Goal: Information Seeking & Learning: Learn about a topic

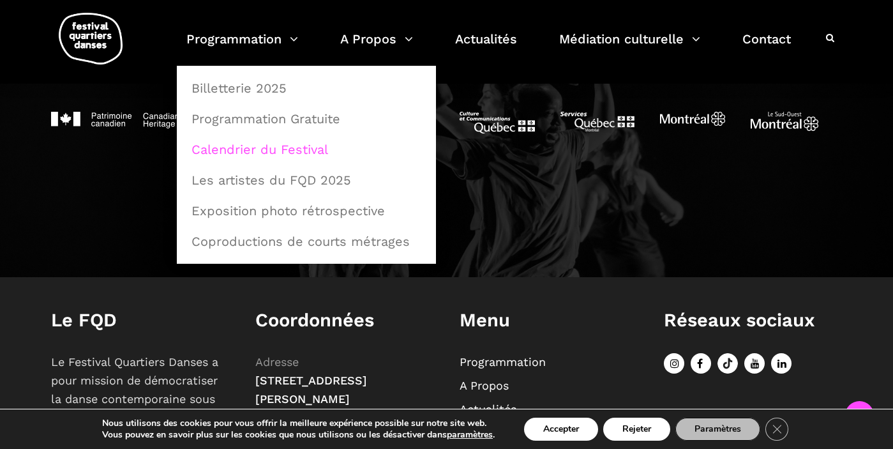
scroll to position [1339, 0]
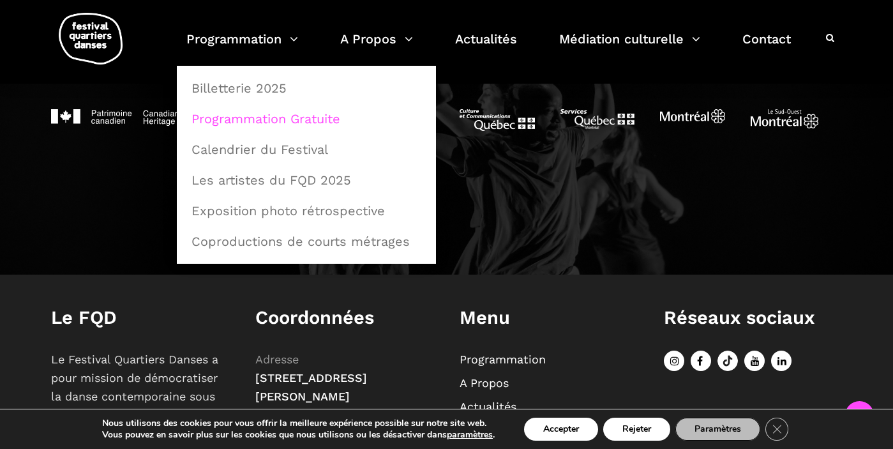
click at [240, 118] on link "Programmation Gratuite" at bounding box center [306, 118] width 245 height 29
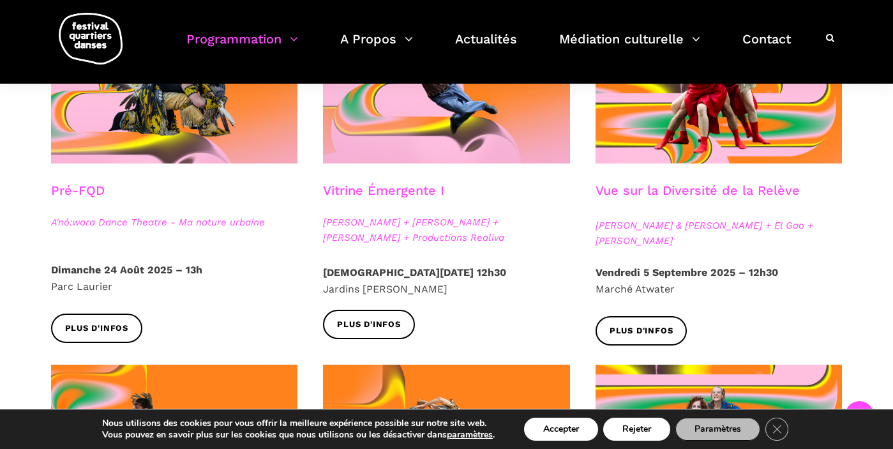
scroll to position [434, 0]
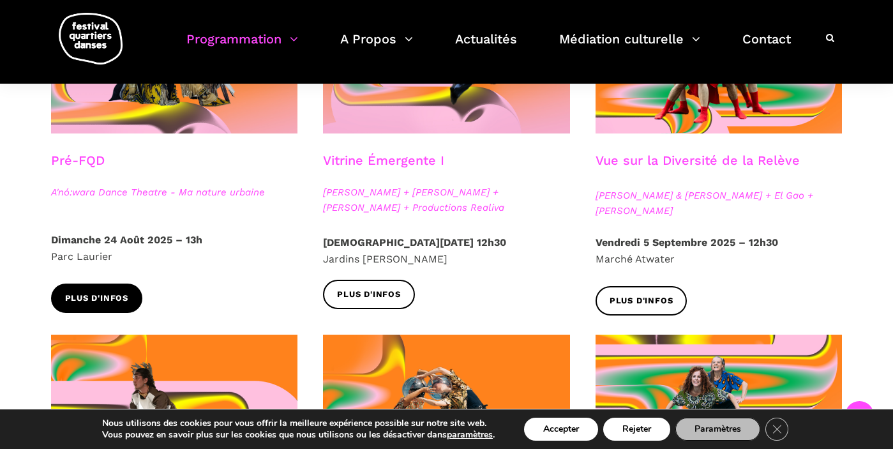
click at [100, 294] on span "Plus d'infos" at bounding box center [97, 298] width 64 height 13
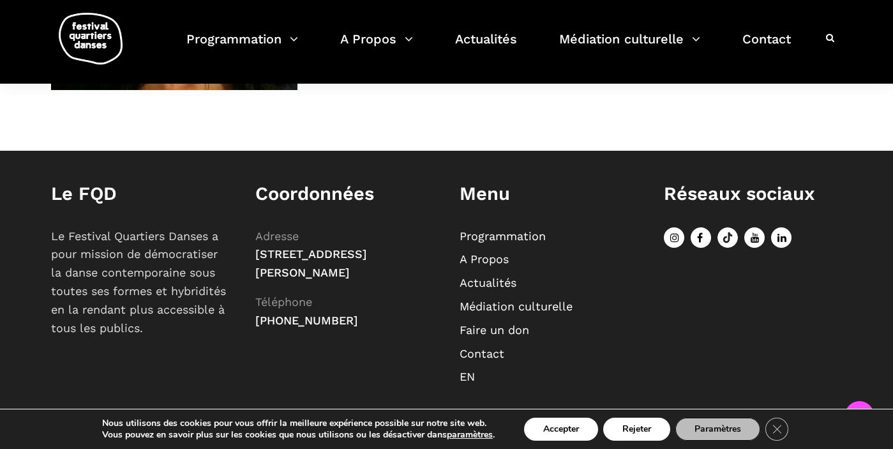
scroll to position [1137, 0]
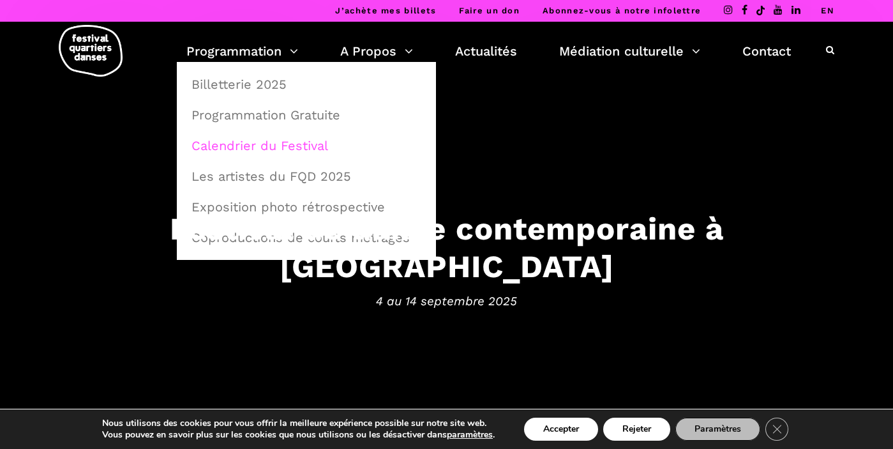
click at [258, 145] on link "Calendrier du Festival" at bounding box center [306, 145] width 245 height 29
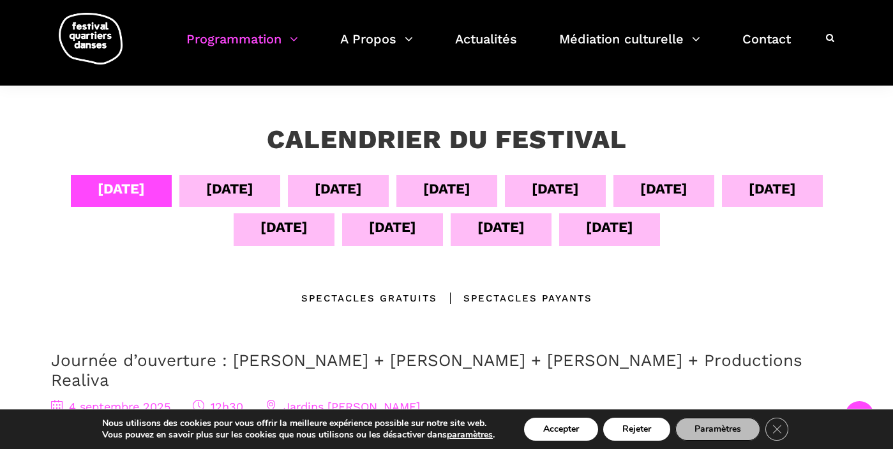
scroll to position [208, 0]
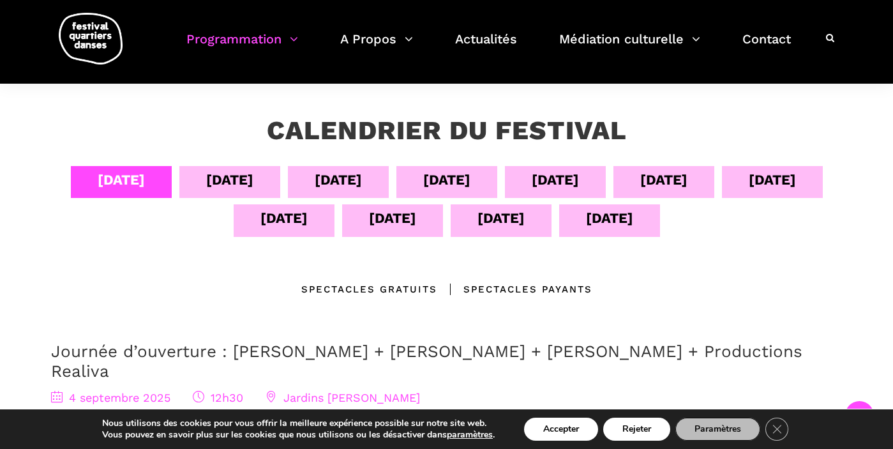
click at [559, 179] on div "[DATE]" at bounding box center [555, 180] width 47 height 22
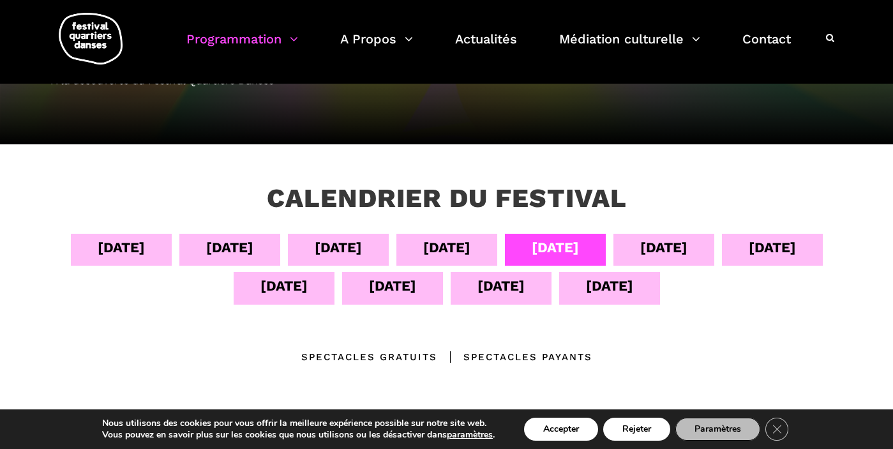
scroll to position [139, 0]
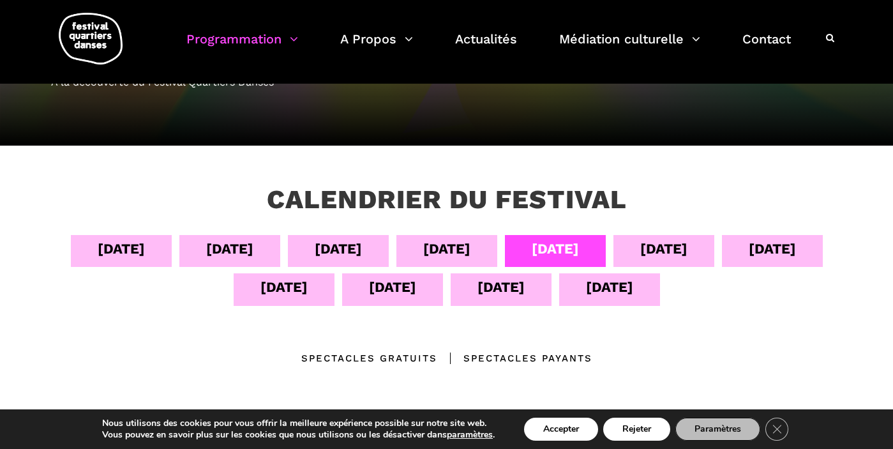
click at [680, 247] on div "[DATE]" at bounding box center [664, 249] width 47 height 22
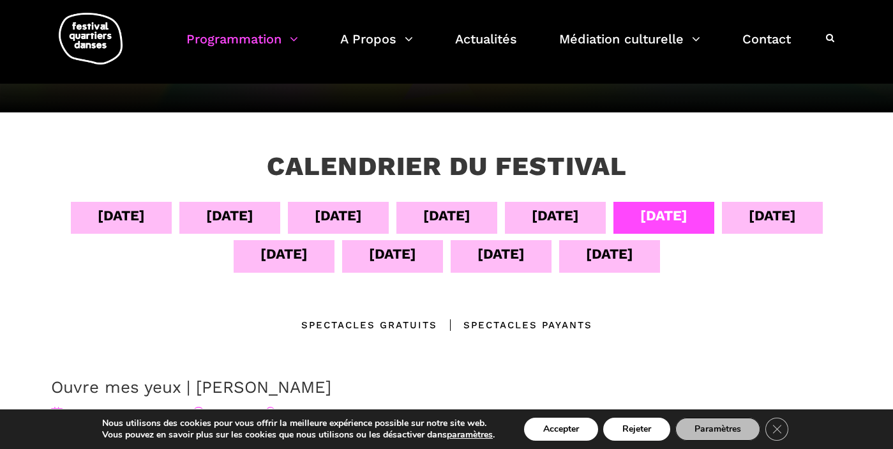
scroll to position [163, 0]
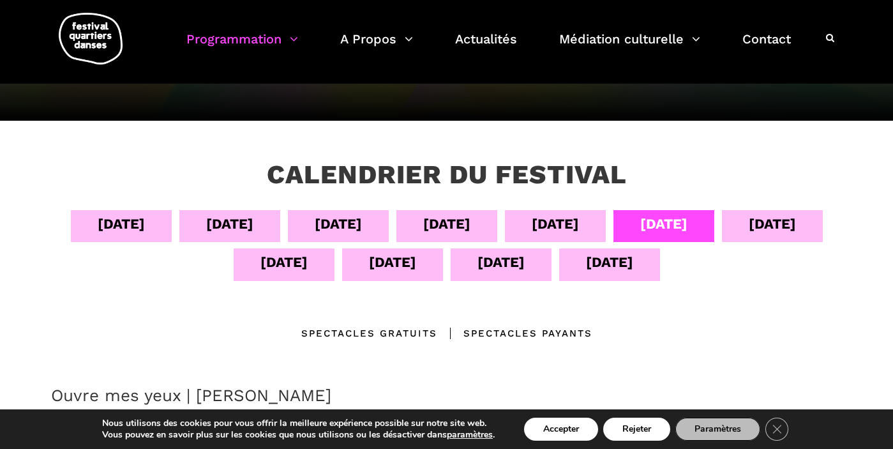
click at [396, 258] on div "[DATE]" at bounding box center [392, 262] width 47 height 22
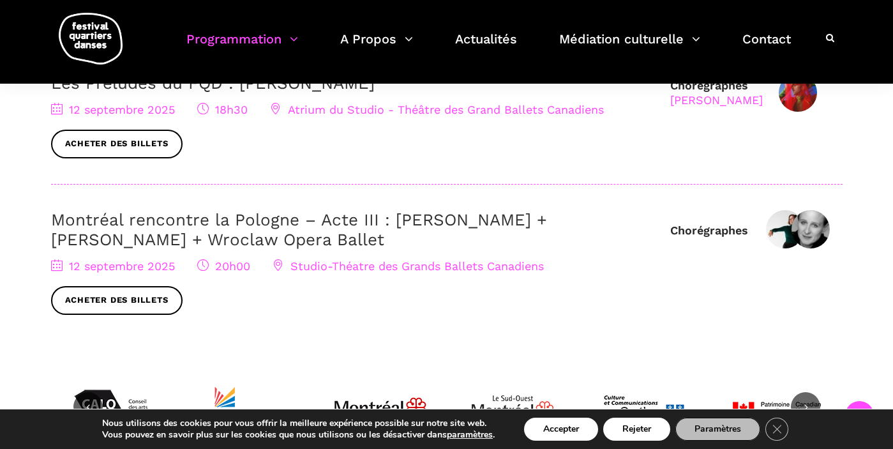
scroll to position [855, 0]
